Goal: Unclear

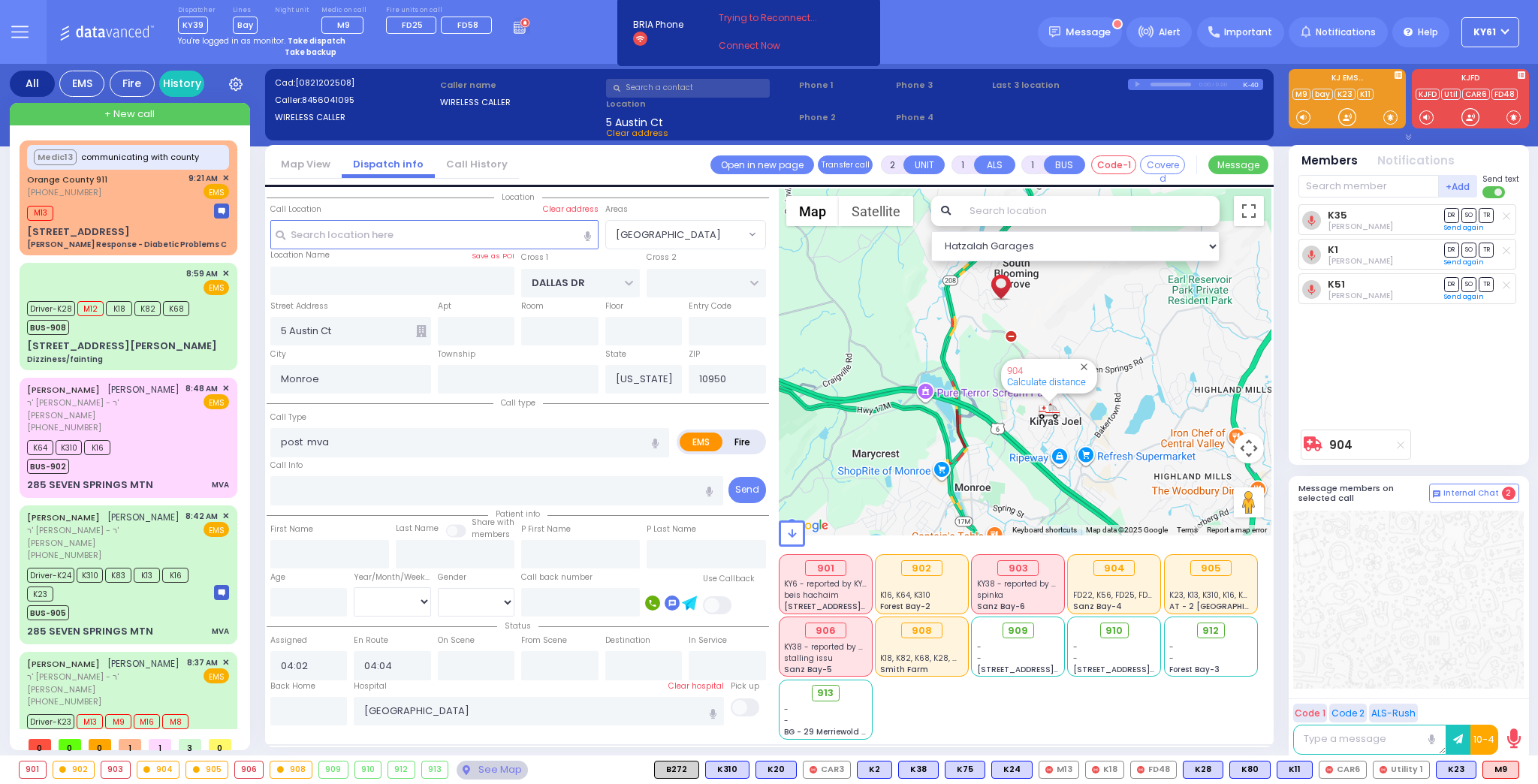
select select "[GEOGRAPHIC_DATA]"
select select
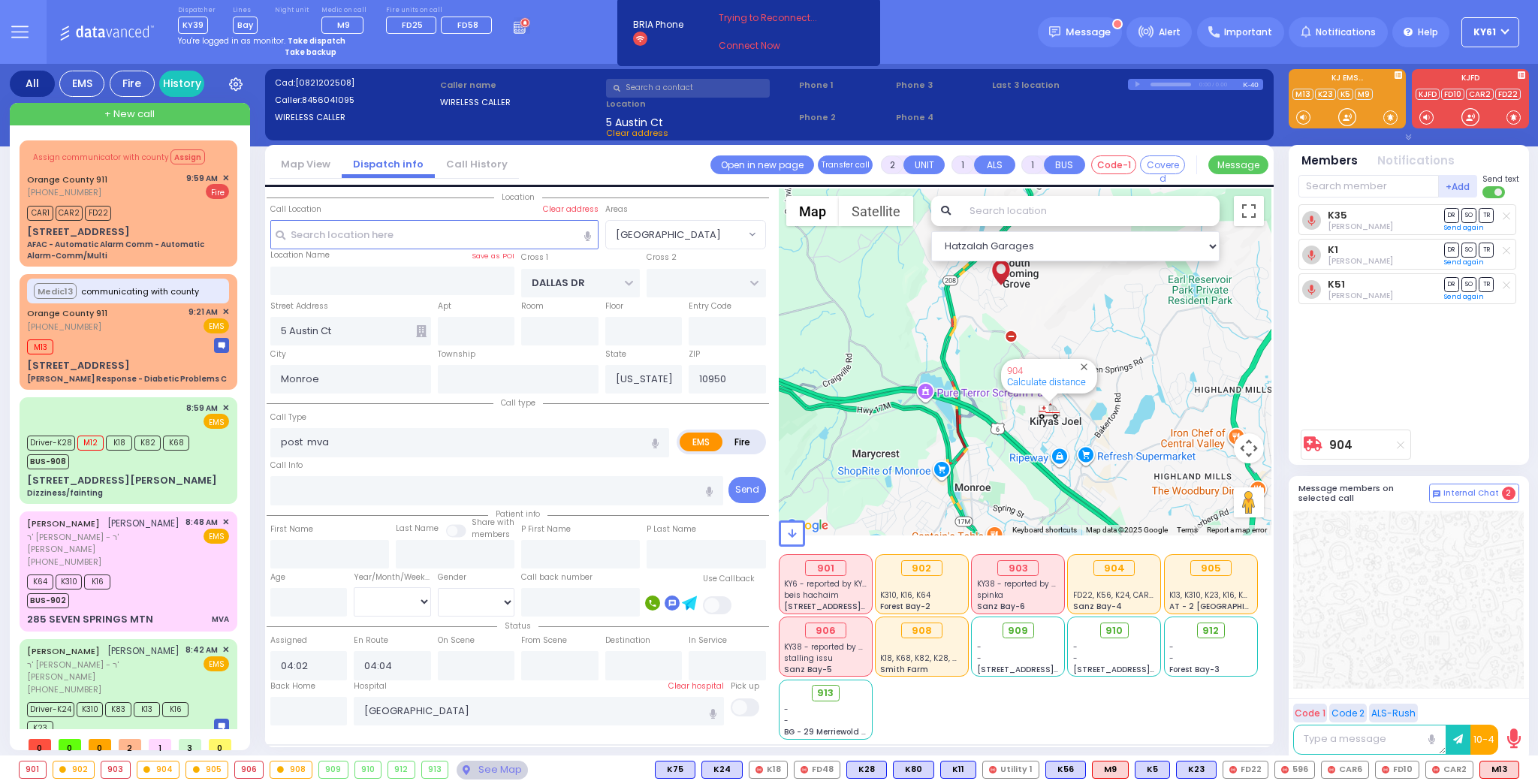
drag, startPoint x: 692, startPoint y: 35, endPoint x: 863, endPoint y: -49, distance: 190.5
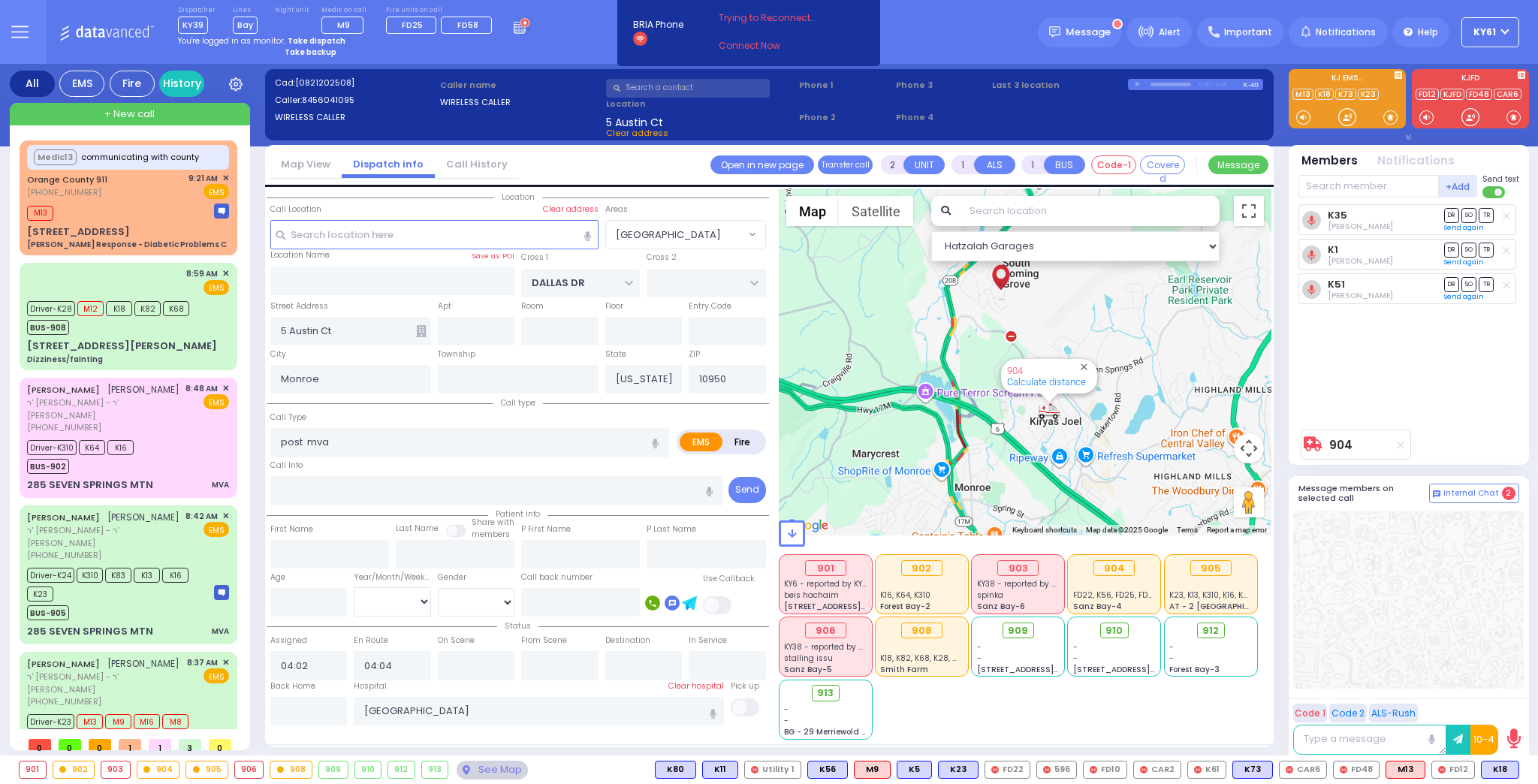
select select "[GEOGRAPHIC_DATA]"
select select
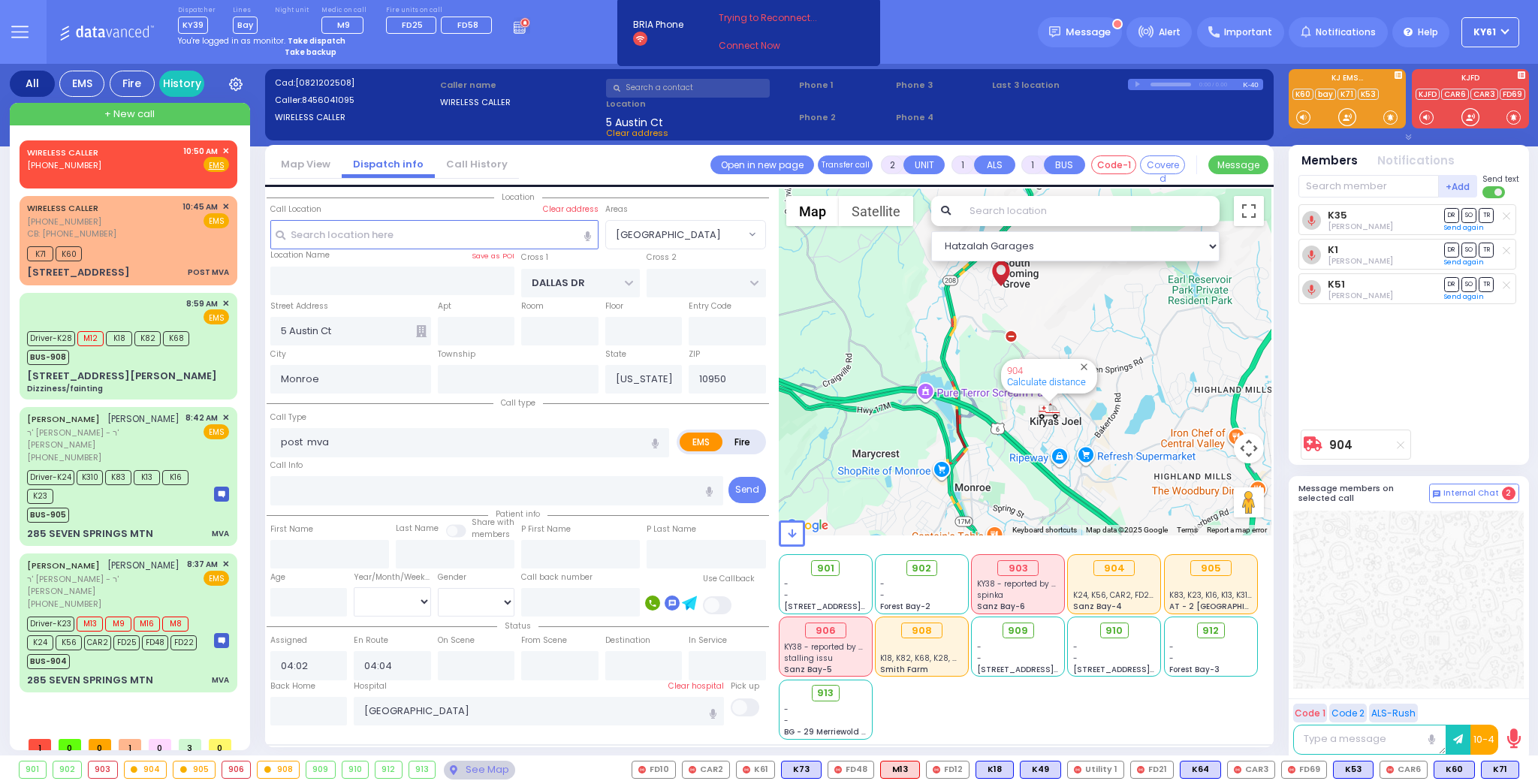
select select "[GEOGRAPHIC_DATA]"
select select
